Goal: Task Accomplishment & Management: Manage account settings

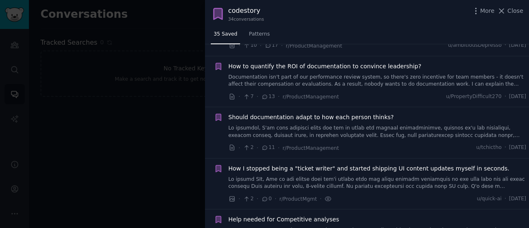
scroll to position [591, 0]
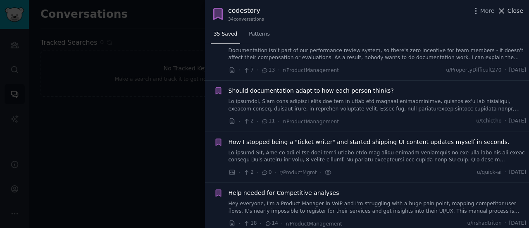
click at [504, 9] on icon at bounding box center [501, 11] width 5 height 5
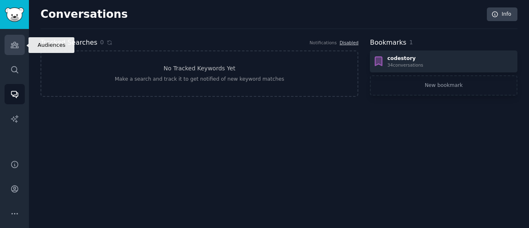
click at [14, 49] on link "Audiences" at bounding box center [15, 45] width 20 height 20
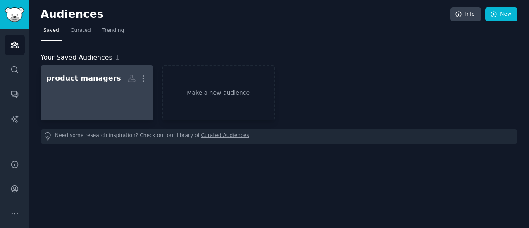
click at [66, 86] on div at bounding box center [96, 99] width 101 height 29
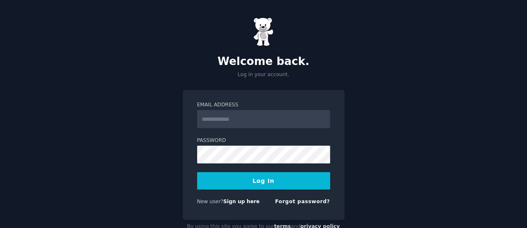
click at [216, 117] on input "Email Address" at bounding box center [263, 119] width 133 height 18
type input "**********"
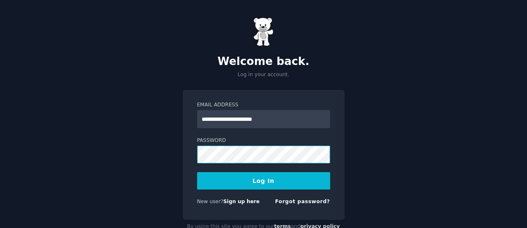
click at [197, 172] on button "Log In" at bounding box center [263, 180] width 133 height 17
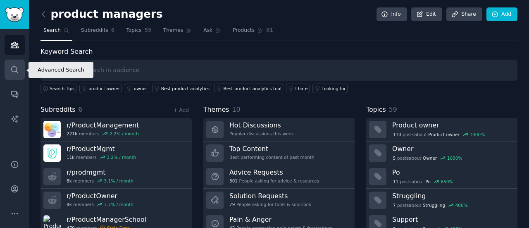
click at [12, 67] on icon "Sidebar" at bounding box center [14, 69] width 9 height 9
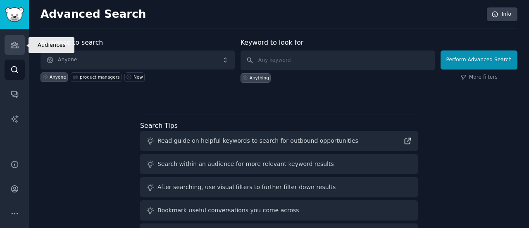
click at [15, 50] on link "Audiences" at bounding box center [15, 45] width 20 height 20
